Goal: Information Seeking & Learning: Learn about a topic

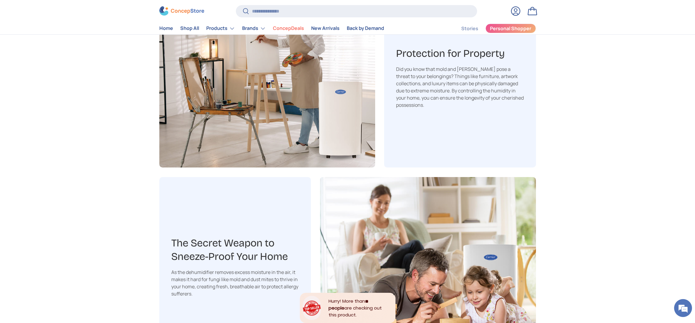
scroll to position [776, 0]
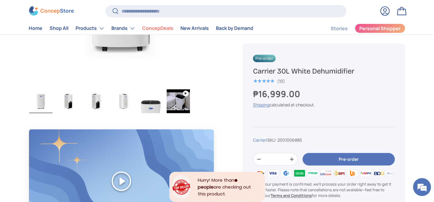
scroll to position [261, 0]
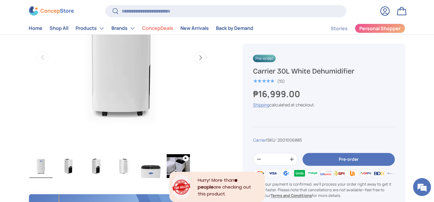
drag, startPoint x: 360, startPoint y: 72, endPoint x: 253, endPoint y: 68, distance: 107.1
click at [253, 68] on h1 "Carrier 30L White Dehumidifier" at bounding box center [324, 71] width 142 height 9
copy h1 "Carrier 30L White Dehumidifier"
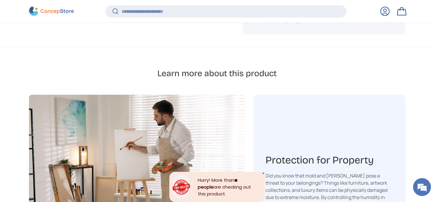
scroll to position [783, 0]
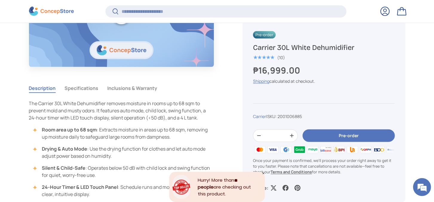
scroll to position [522, 0]
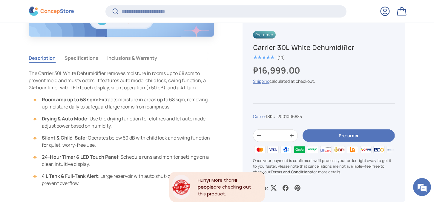
click at [89, 58] on button "Specifications" at bounding box center [82, 58] width 34 height 14
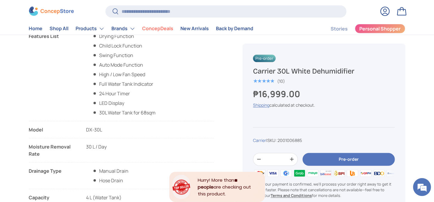
scroll to position [523, 0]
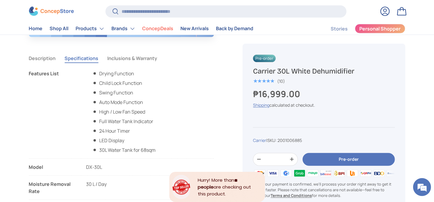
click at [135, 57] on button "Inclusions & Warranty" at bounding box center [133, 58] width 50 height 14
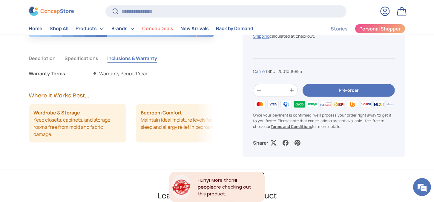
click at [89, 54] on button "Specifications" at bounding box center [82, 58] width 34 height 14
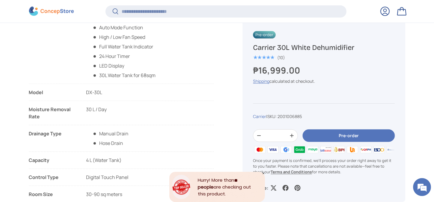
scroll to position [596, 0]
copy span "DX-30L"
drag, startPoint x: 99, startPoint y: 91, endPoint x: 85, endPoint y: 91, distance: 14.1
click at [85, 91] on li "Model DX-30L" at bounding box center [121, 94] width 185 height 12
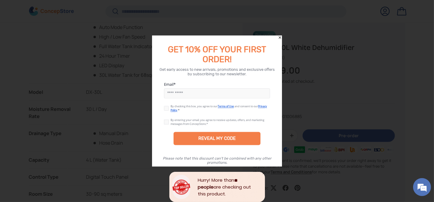
click at [284, 36] on div at bounding box center [217, 101] width 434 height 202
click at [281, 36] on icon "Close" at bounding box center [280, 38] width 4 height 4
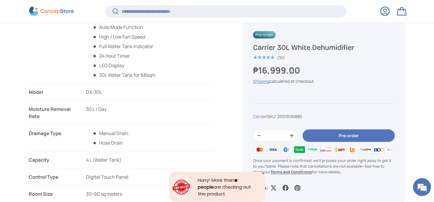
drag, startPoint x: 108, startPoint y: 93, endPoint x: 35, endPoint y: 94, distance: 72.6
click at [35, 94] on li "Model DX-30L" at bounding box center [121, 94] width 185 height 12
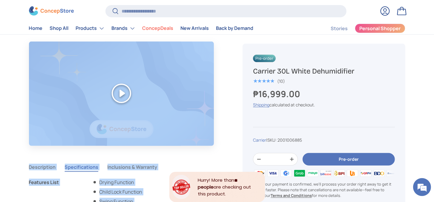
scroll to position [411, 0]
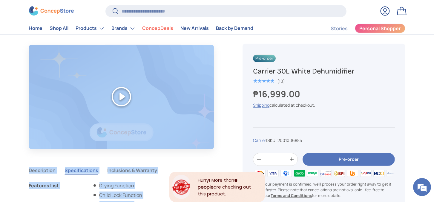
copy ul "eatures List Drying Function Child Lock Function Swing Function Auto Mode Funct…"
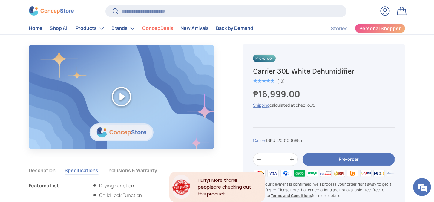
copy main "Warranty Terms Warranty Period 1 Year Where It Works Best... Wardrobe & Storage…"
copy ul "Features List Drying Function Child Lock Function Swing Function Auto Mode Func…"
drag, startPoint x: 149, startPoint y: 105, endPoint x: 30, endPoint y: 186, distance: 143.9
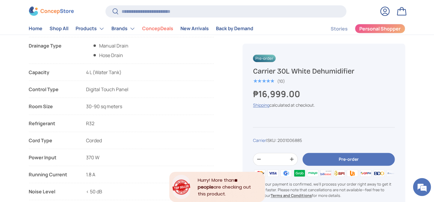
scroll to position [672, 0]
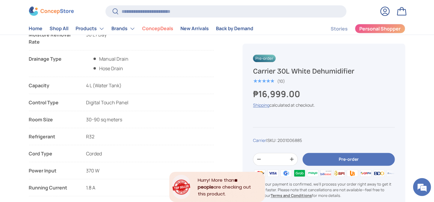
click at [133, 82] on li "Capacity 4 L (Water Tank)" at bounding box center [121, 88] width 185 height 12
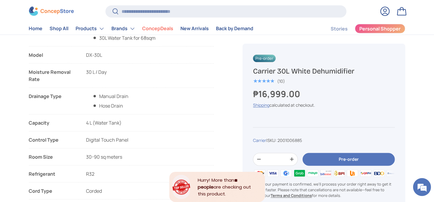
scroll to position [597, 0]
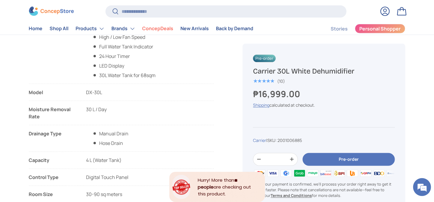
click at [123, 106] on li "Moisture Removal Rate 30 L / Day" at bounding box center [121, 115] width 185 height 19
click at [117, 106] on li "Moisture Removal Rate 30 L / Day" at bounding box center [121, 115] width 185 height 19
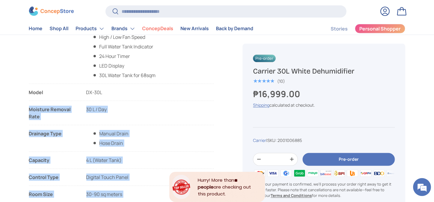
copy main "Moisture Removal Rate 30 L / Day Drainage Type Manual Drain Hose Drain Capacity…"
copy li "Model DX-30L"
copy main "Moisture Removal Rate 30 L / Day Drainage Type Manual Drain Hose Drain Capacity…"
copy li "Model DX-30L"
drag, startPoint x: 107, startPoint y: 94, endPoint x: 31, endPoint y: 91, distance: 76.0
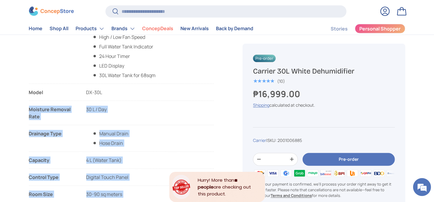
click at [30, 91] on li "Model DX-30L" at bounding box center [121, 95] width 185 height 12
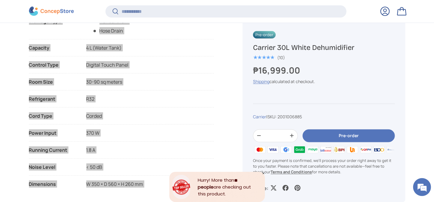
scroll to position [746, 0]
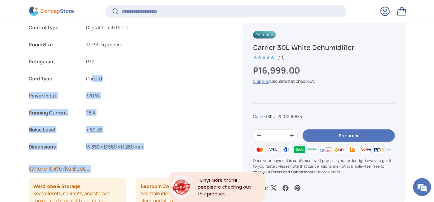
drag, startPoint x: 25, startPoint y: 77, endPoint x: 105, endPoint y: 88, distance: 80.6
drag, startPoint x: 125, startPoint y: 97, endPoint x: 116, endPoint y: 80, distance: 19.5
click at [125, 97] on li "Power Input 370 W" at bounding box center [121, 98] width 185 height 12
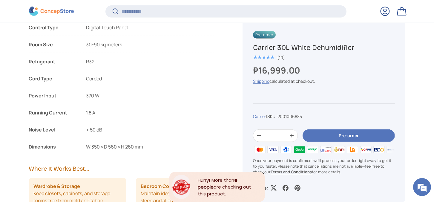
drag, startPoint x: 107, startPoint y: 59, endPoint x: 104, endPoint y: 58, distance: 3.2
click at [106, 59] on li "Refrigerant R32" at bounding box center [121, 61] width 185 height 7
drag, startPoint x: 52, startPoint y: 60, endPoint x: 31, endPoint y: 64, distance: 21.5
click at [30, 63] on li "Refrigerant R32" at bounding box center [121, 61] width 185 height 7
drag, startPoint x: 105, startPoint y: 78, endPoint x: 29, endPoint y: 62, distance: 77.6
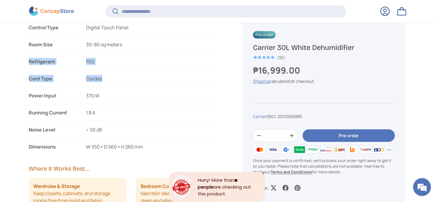
copy ul "Refrigerant R32 Cord Type Corded"
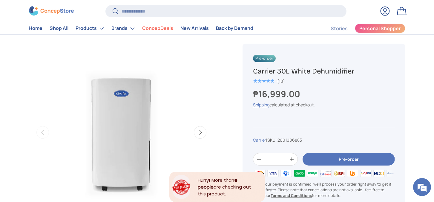
scroll to position [0, 0]
